Goal: Task Accomplishment & Management: Manage account settings

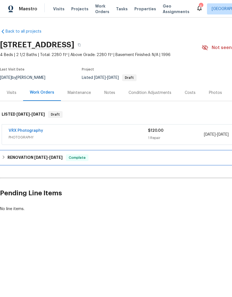
click at [6, 156] on div "RENOVATION [DATE] - [DATE] Complete" at bounding box center [157, 157] width 311 height 7
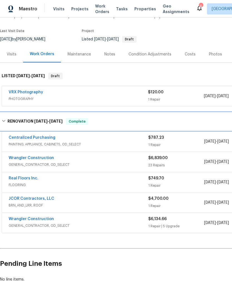
scroll to position [38, 0]
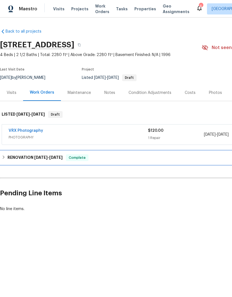
click at [9, 159] on h6 "RENOVATION 7/1/25 - 7/10/25" at bounding box center [35, 157] width 55 height 7
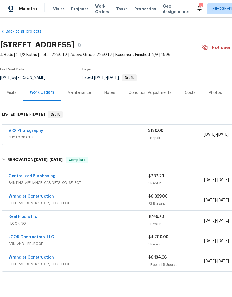
click at [31, 197] on link "Wrangler Construction" at bounding box center [31, 196] width 45 height 4
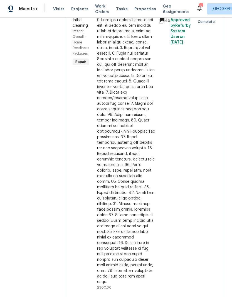
scroll to position [1316, 0]
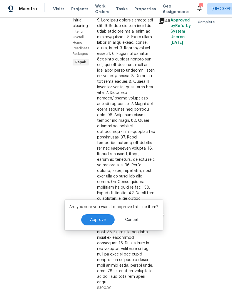
click at [99, 219] on span "Approve" at bounding box center [98, 220] width 16 height 4
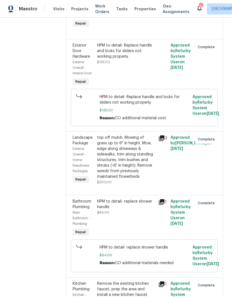
scroll to position [929, 0]
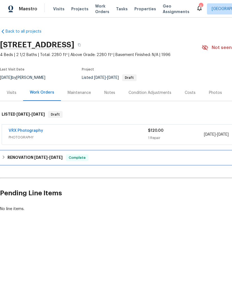
click at [3, 157] on icon at bounding box center [4, 157] width 4 height 4
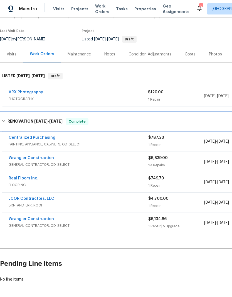
scroll to position [38, 0]
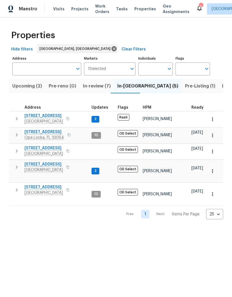
click at [222, 87] on span "Listed (13)" at bounding box center [233, 86] width 23 height 8
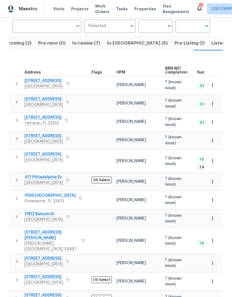
scroll to position [44, 0]
